Goal: Task Accomplishment & Management: Manage account settings

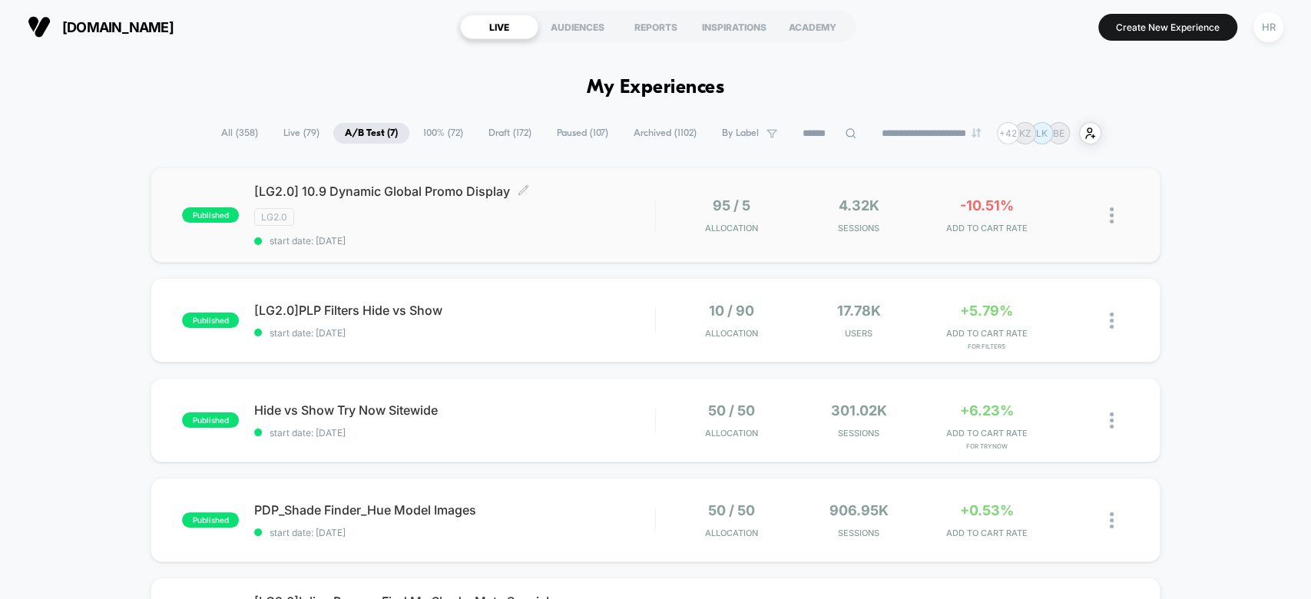
click at [625, 214] on div "LG2.0" at bounding box center [454, 217] width 400 height 18
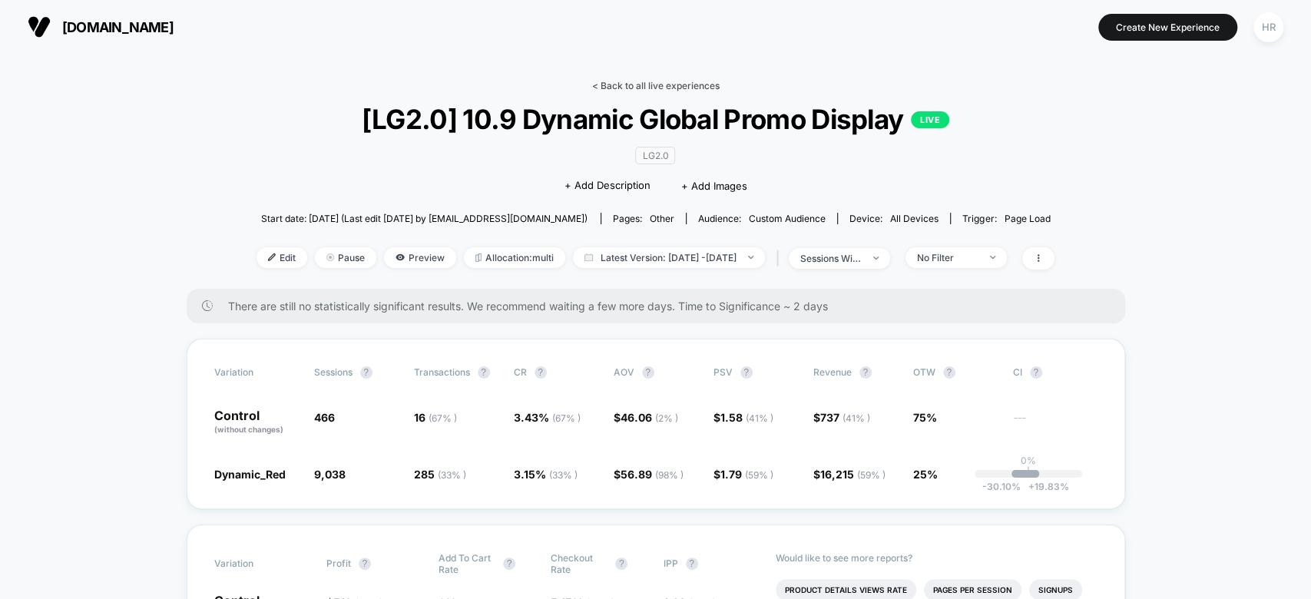
click at [659, 83] on link "< Back to all live experiences" at bounding box center [656, 86] width 128 height 12
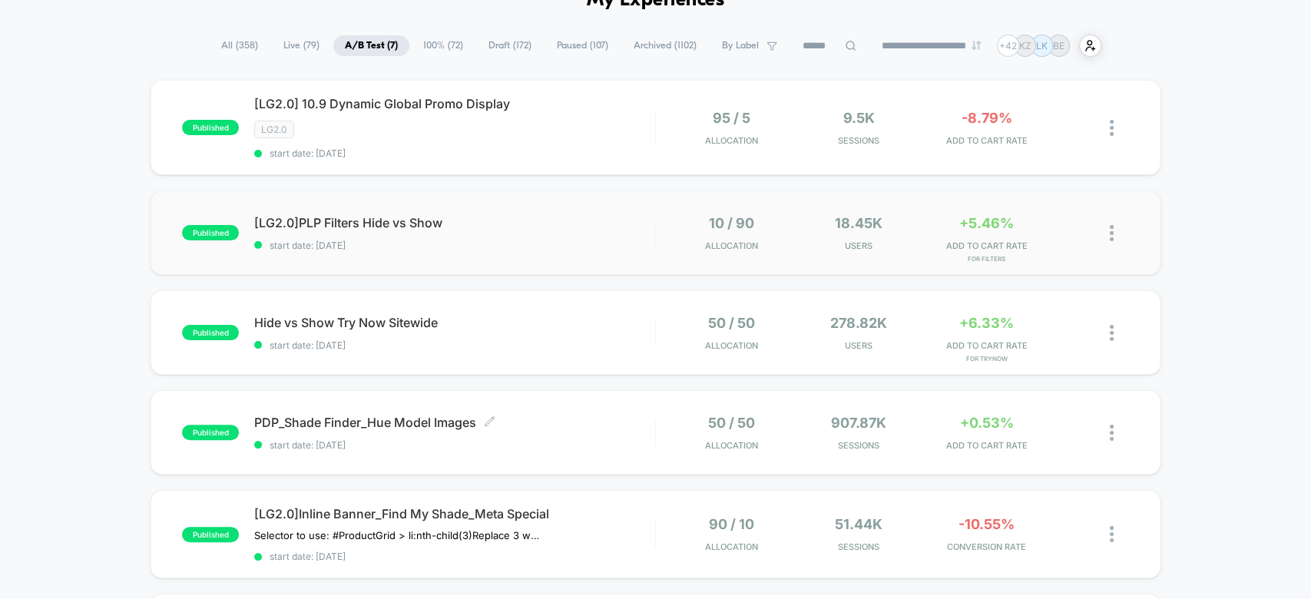
scroll to position [161, 0]
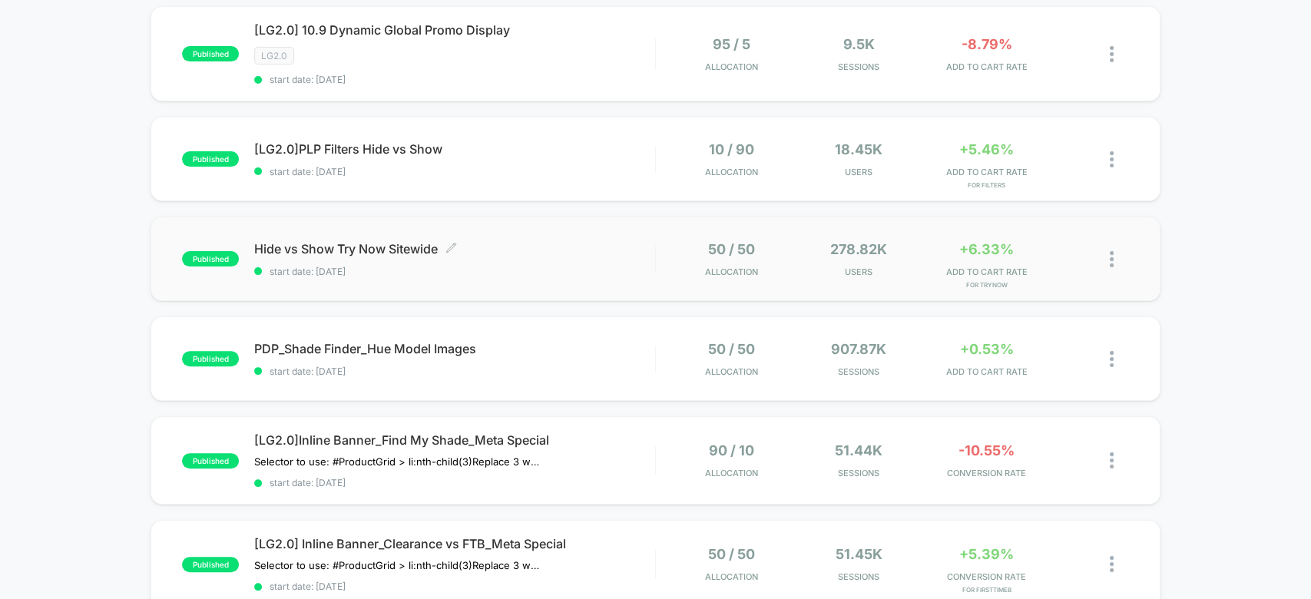
click at [592, 244] on span "Hide vs Show Try Now Sitewide Click to edit experience details" at bounding box center [454, 248] width 400 height 15
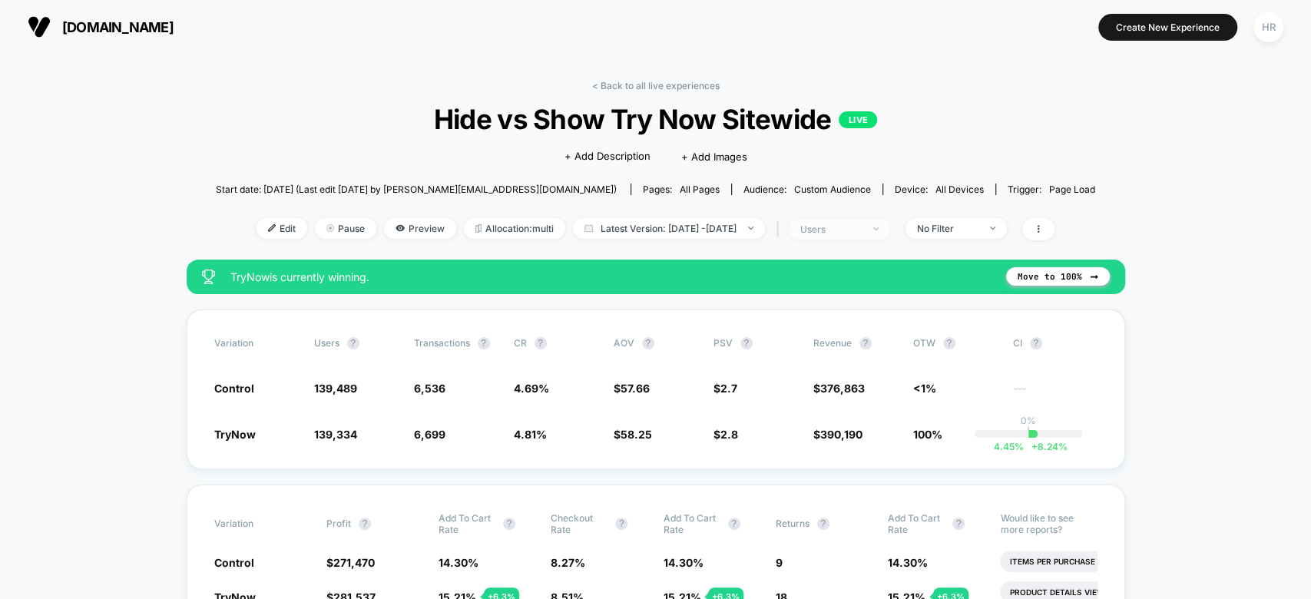
click at [861, 224] on div "users" at bounding box center [831, 230] width 61 height 12
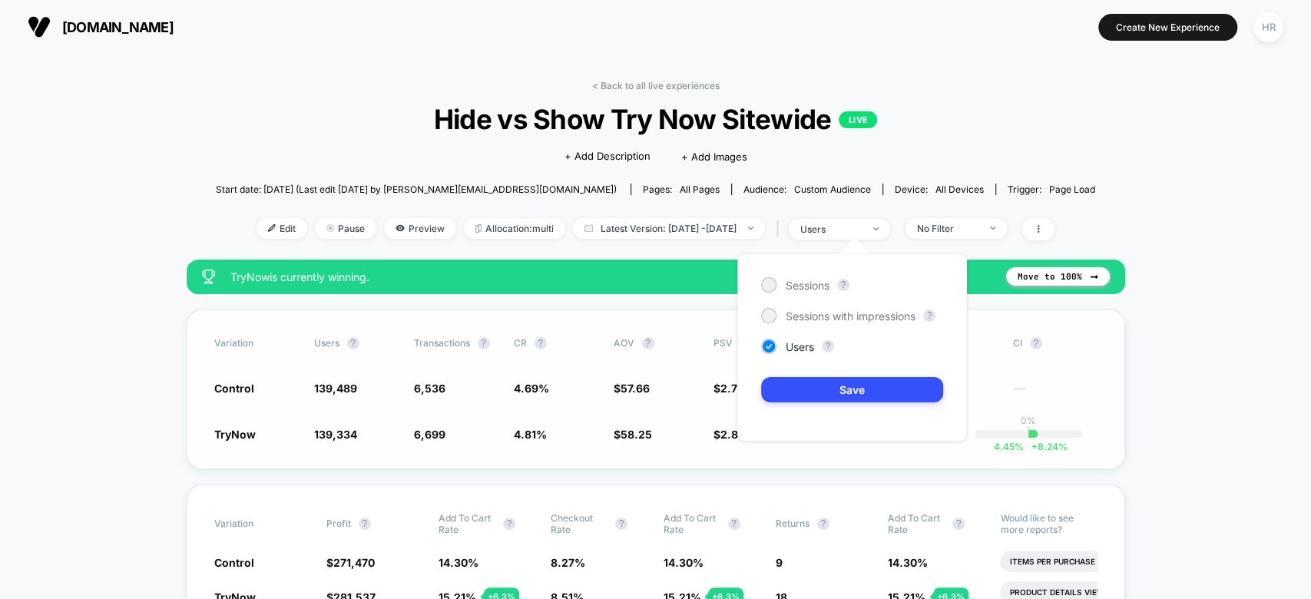
click at [616, 421] on div "Variation users ? Transactions ? CR ? AOV ? PSV ? Revenue ? OTW ? CI ? Control …" at bounding box center [656, 390] width 939 height 160
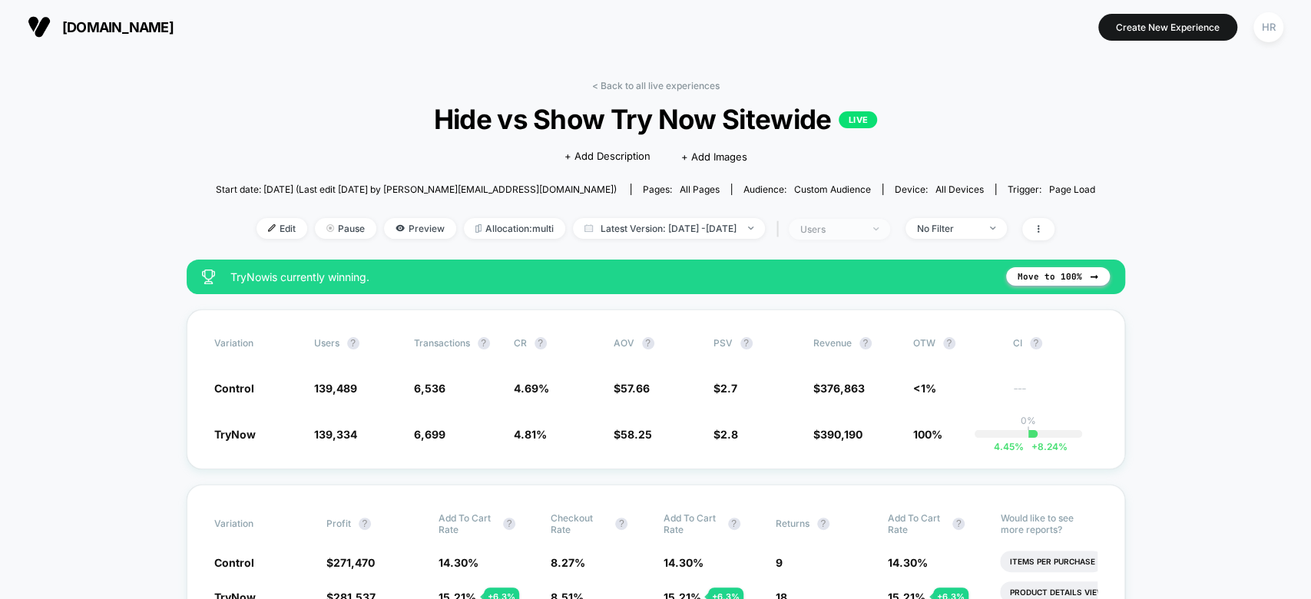
click at [862, 231] on div "users" at bounding box center [831, 230] width 61 height 12
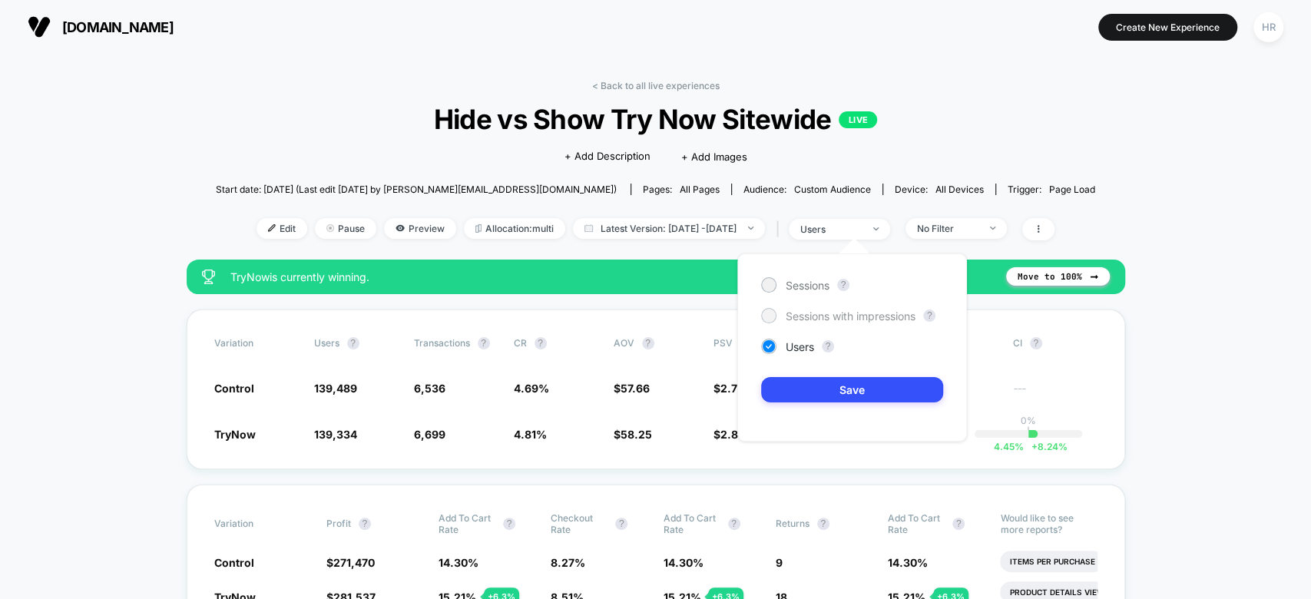
click at [847, 317] on span "Sessions with impressions" at bounding box center [851, 316] width 130 height 13
click at [825, 386] on button "Save" at bounding box center [852, 389] width 182 height 25
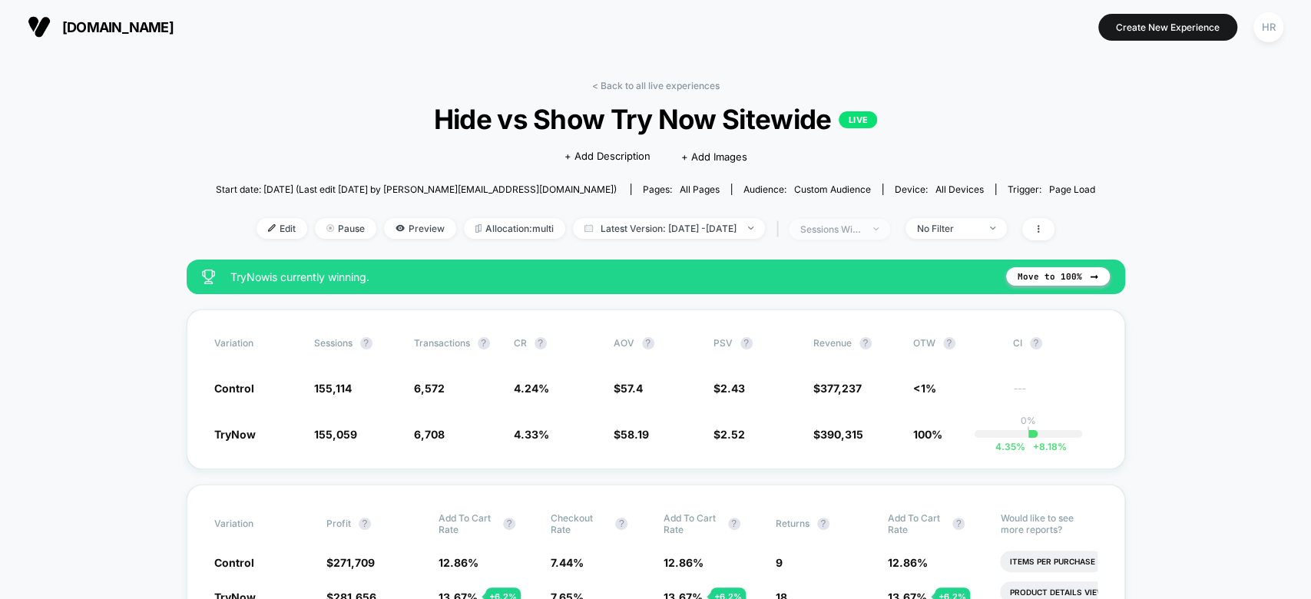
click at [862, 228] on div "sessions with impression" at bounding box center [831, 230] width 61 height 12
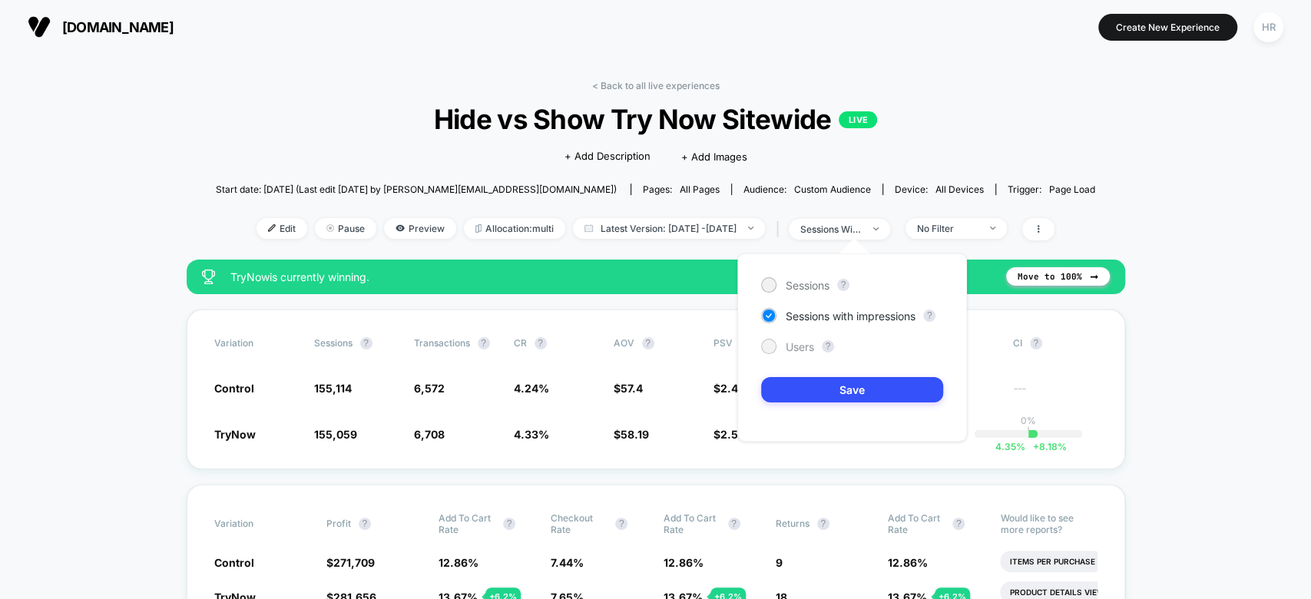
click at [793, 347] on span "Users" at bounding box center [800, 346] width 28 height 13
click at [800, 405] on div "Sessions ? Sessions with impressions ? Users ? Save" at bounding box center [853, 348] width 230 height 188
click at [799, 386] on button "Save" at bounding box center [852, 389] width 182 height 25
